Goal: Find specific page/section: Find specific page/section

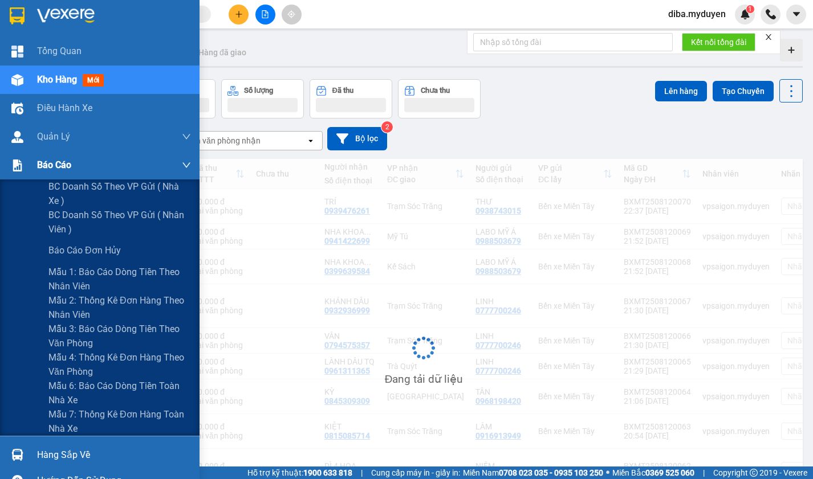
click at [22, 171] on img at bounding box center [17, 166] width 12 height 12
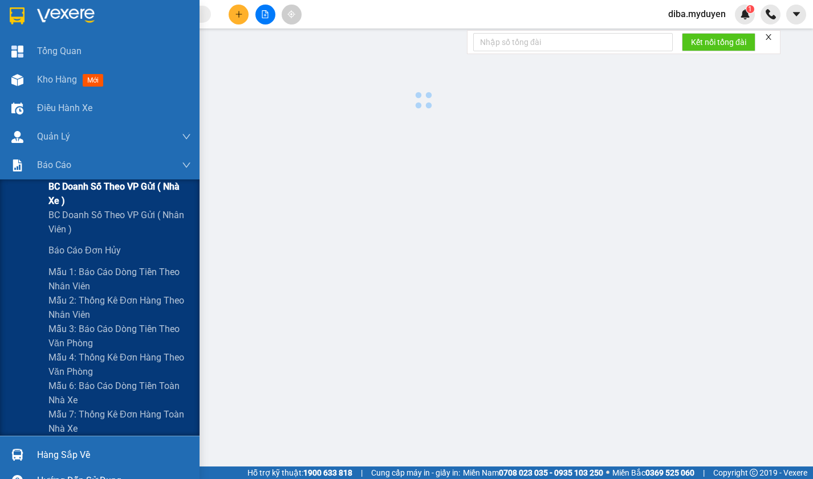
click at [87, 193] on span "BC doanh số theo VP gửi ( nhà xe )" at bounding box center [119, 194] width 143 height 29
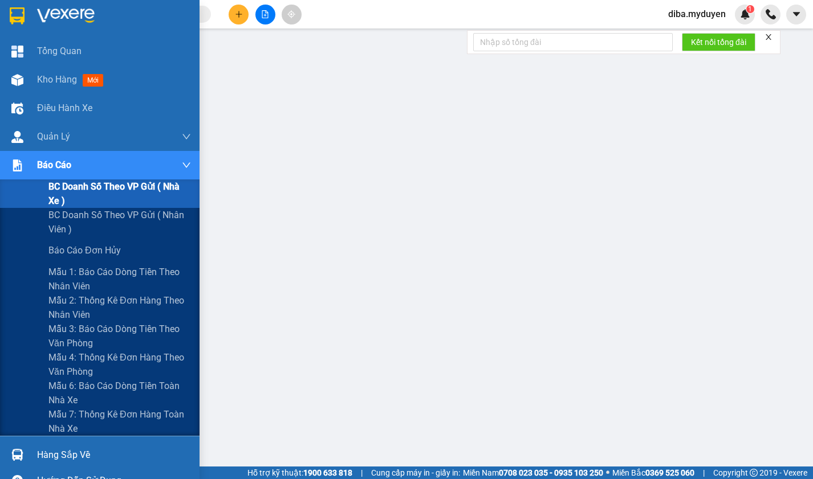
click at [67, 185] on span "BC doanh số theo VP gửi ( nhà xe )" at bounding box center [119, 194] width 143 height 29
click at [70, 186] on span "BC doanh số theo VP gửi ( nhà xe )" at bounding box center [119, 194] width 143 height 29
